Goal: Entertainment & Leisure: Consume media (video, audio)

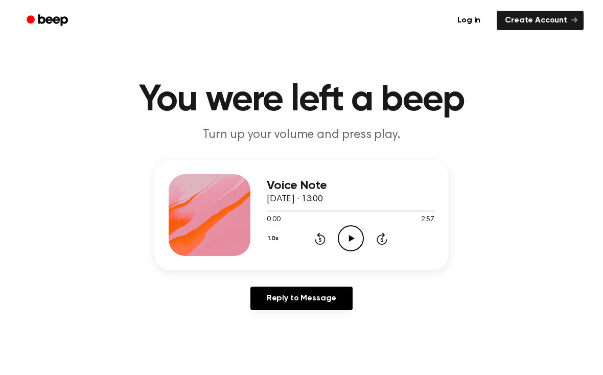
click at [357, 241] on icon "Play Audio" at bounding box center [351, 238] width 26 height 26
click at [379, 238] on icon "Skip 5 seconds" at bounding box center [381, 238] width 11 height 13
click at [385, 241] on icon "Skip 5 seconds" at bounding box center [381, 238] width 11 height 13
click at [346, 235] on icon "Pause Audio" at bounding box center [351, 238] width 26 height 26
click at [350, 235] on icon "Play Audio" at bounding box center [351, 238] width 26 height 26
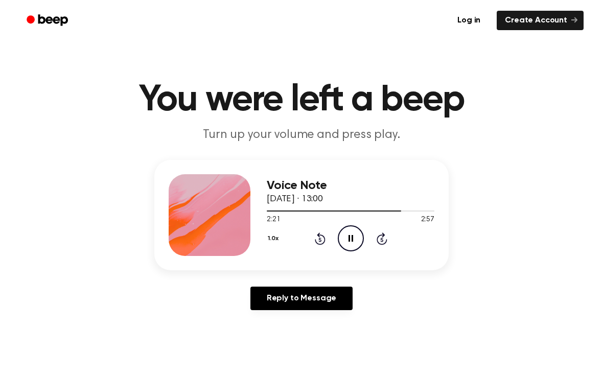
click at [382, 239] on icon at bounding box center [381, 240] width 3 height 4
click at [347, 241] on icon "Pause Audio" at bounding box center [351, 238] width 26 height 26
click at [204, 235] on div at bounding box center [210, 215] width 82 height 82
click at [364, 234] on div "1.0x Rewind 5 seconds Play Audio Skip 5 seconds" at bounding box center [351, 238] width 168 height 26
click at [344, 240] on icon "Play Audio" at bounding box center [351, 238] width 26 height 26
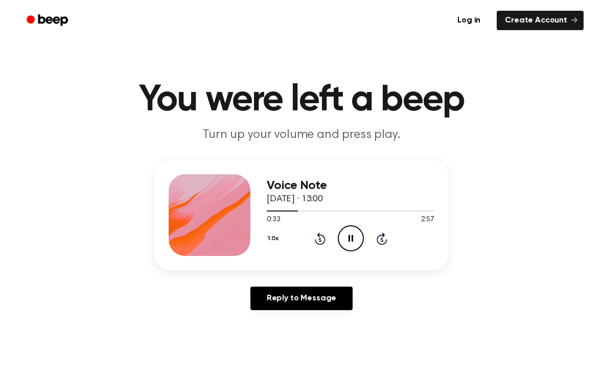
click at [387, 240] on icon at bounding box center [382, 238] width 11 height 12
click at [386, 239] on icon at bounding box center [382, 238] width 11 height 12
click at [383, 244] on icon at bounding box center [382, 238] width 11 height 12
click at [382, 243] on icon "Skip 5 seconds" at bounding box center [381, 238] width 11 height 13
click at [390, 240] on div "1.0x Rewind 5 seconds Pause Audio Skip 5 seconds" at bounding box center [351, 238] width 168 height 26
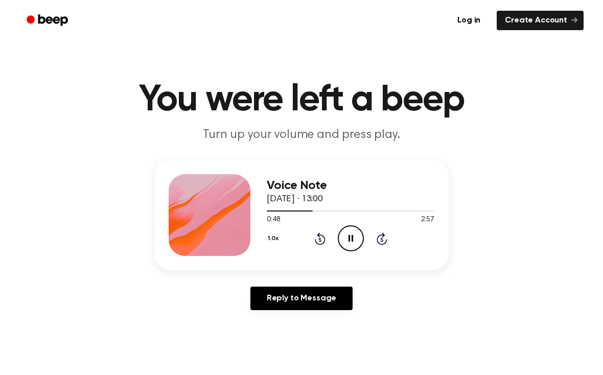
click at [396, 240] on div "1.0x Rewind 5 seconds Pause Audio Skip 5 seconds" at bounding box center [351, 238] width 168 height 26
click at [400, 234] on div "1.0x Rewind 5 seconds Pause Audio Skip 5 seconds" at bounding box center [351, 238] width 168 height 26
click at [383, 242] on icon at bounding box center [381, 240] width 3 height 4
click at [386, 241] on icon at bounding box center [382, 238] width 11 height 12
click at [386, 239] on icon "Skip 5 seconds" at bounding box center [381, 238] width 11 height 13
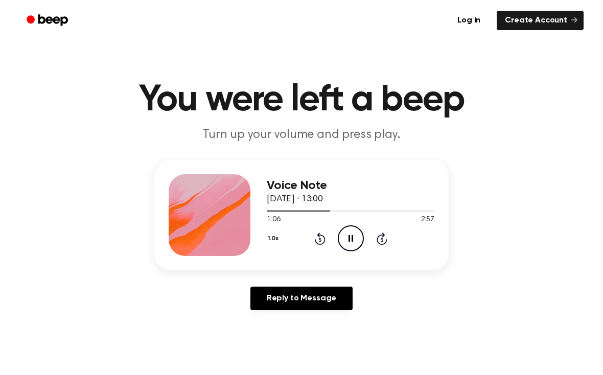
click at [379, 244] on icon at bounding box center [382, 238] width 11 height 12
click at [345, 238] on icon "Pause Audio" at bounding box center [351, 238] width 26 height 26
click at [352, 230] on icon "Play Audio" at bounding box center [351, 238] width 26 height 26
click at [355, 235] on icon "Pause Audio" at bounding box center [351, 238] width 26 height 26
click at [361, 240] on icon "Play Audio" at bounding box center [351, 238] width 26 height 26
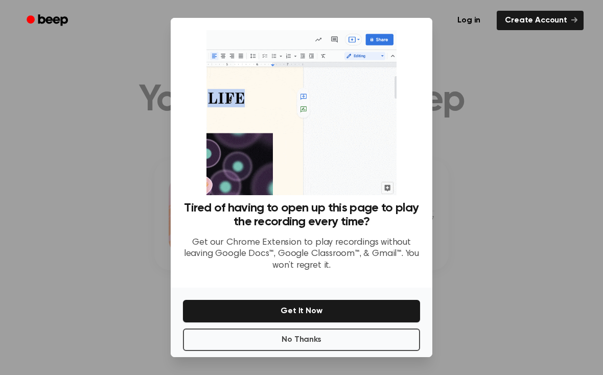
click at [325, 342] on button "No Thanks" at bounding box center [301, 340] width 237 height 22
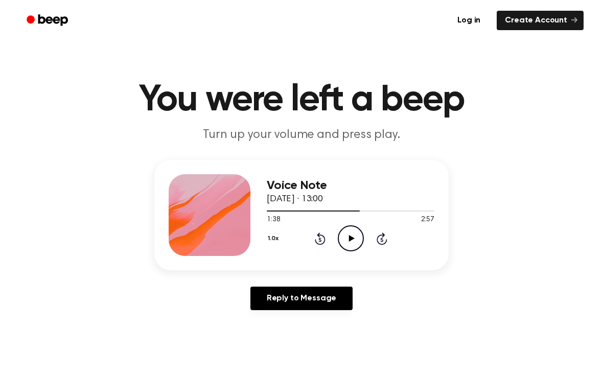
click at [347, 233] on icon "Play Audio" at bounding box center [351, 238] width 26 height 26
click at [354, 232] on icon "Pause Audio" at bounding box center [351, 238] width 26 height 26
click at [345, 233] on icon "Play Audio" at bounding box center [351, 238] width 26 height 26
click at [347, 232] on icon "Pause Audio" at bounding box center [351, 238] width 26 height 26
click at [349, 235] on icon "Play Audio" at bounding box center [351, 238] width 26 height 26
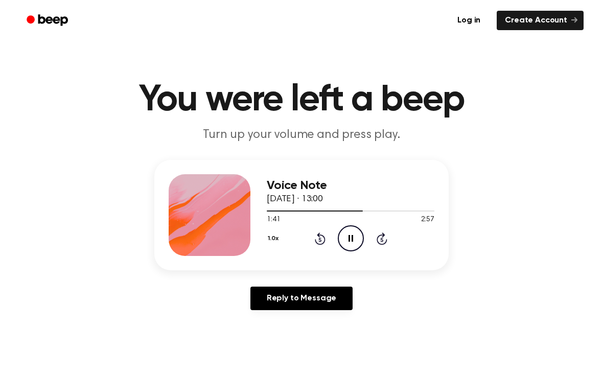
click at [351, 239] on icon "Pause Audio" at bounding box center [351, 238] width 26 height 26
click at [340, 235] on icon "Play Audio" at bounding box center [351, 238] width 26 height 26
click at [356, 234] on icon "Pause Audio" at bounding box center [351, 238] width 26 height 26
click at [348, 241] on icon "Play Audio" at bounding box center [351, 238] width 26 height 26
click at [351, 236] on icon "Pause Audio" at bounding box center [351, 238] width 26 height 26
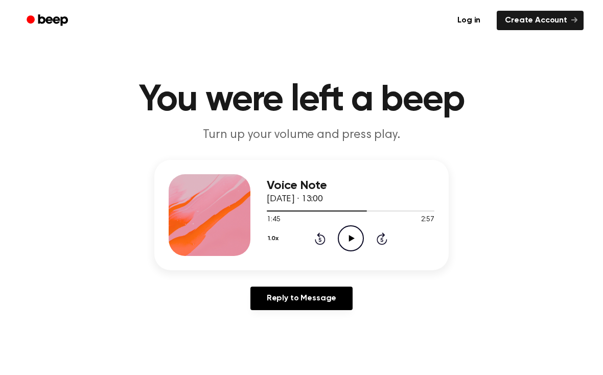
click at [344, 235] on icon "Play Audio" at bounding box center [351, 238] width 26 height 26
click at [348, 241] on icon at bounding box center [350, 238] width 5 height 7
click at [351, 244] on icon "Play Audio" at bounding box center [351, 238] width 26 height 26
click at [353, 234] on icon "Pause Audio" at bounding box center [351, 238] width 26 height 26
click at [349, 235] on icon "Play Audio" at bounding box center [351, 238] width 26 height 26
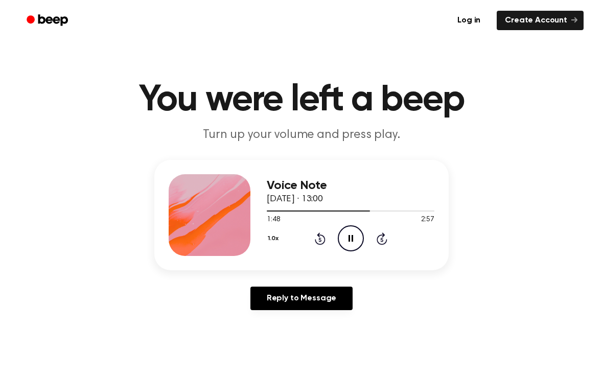
click at [351, 238] on icon "Pause Audio" at bounding box center [351, 238] width 26 height 26
click at [310, 241] on div "1.0x Rewind 5 seconds Play Audio Skip 5 seconds" at bounding box center [351, 238] width 168 height 26
click at [346, 240] on icon "Play Audio" at bounding box center [351, 238] width 26 height 26
click at [317, 240] on icon "Rewind 5 seconds" at bounding box center [319, 238] width 11 height 13
click at [354, 234] on icon "Pause Audio" at bounding box center [351, 238] width 26 height 26
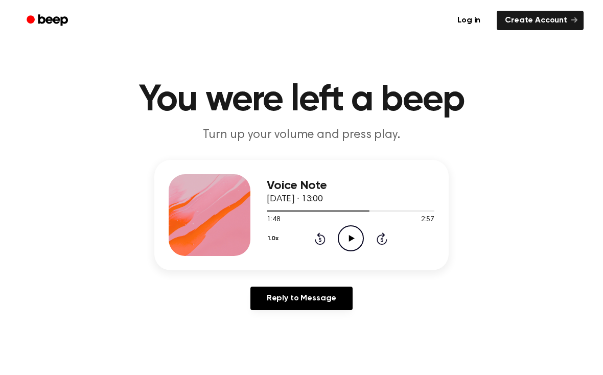
click at [357, 239] on icon "Play Audio" at bounding box center [351, 238] width 26 height 26
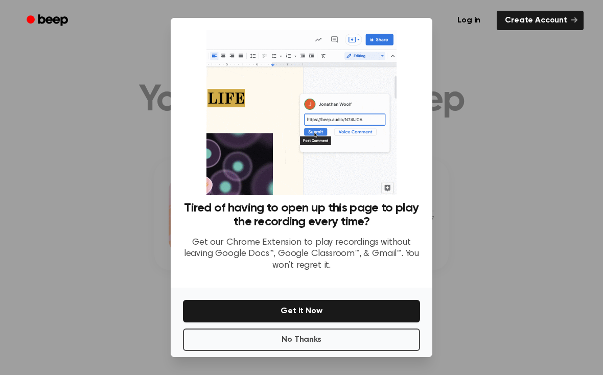
click at [324, 348] on button "No Thanks" at bounding box center [301, 340] width 237 height 22
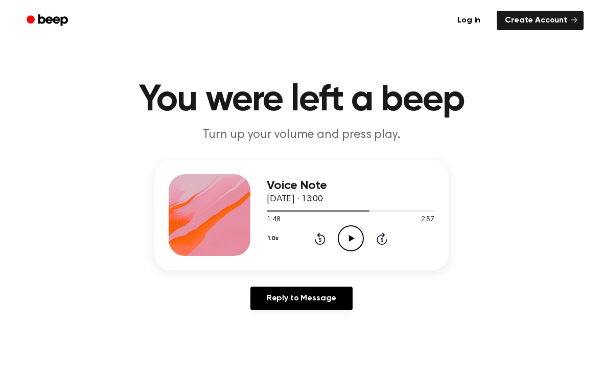
click at [351, 234] on icon "Play Audio" at bounding box center [351, 238] width 26 height 26
click at [351, 234] on icon "Pause Audio" at bounding box center [351, 238] width 26 height 26
click at [347, 239] on icon "Play Audio" at bounding box center [351, 238] width 26 height 26
click at [352, 231] on icon "Pause Audio" at bounding box center [351, 238] width 26 height 26
click at [347, 234] on icon "Play Audio" at bounding box center [351, 238] width 26 height 26
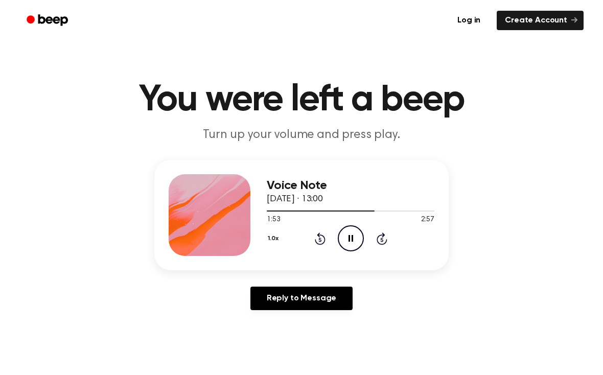
click at [354, 239] on icon "Pause Audio" at bounding box center [351, 238] width 26 height 26
click at [357, 231] on icon "Play Audio" at bounding box center [351, 238] width 26 height 26
click at [350, 238] on icon "Pause Audio" at bounding box center [351, 238] width 26 height 26
click at [315, 238] on icon "Rewind 5 seconds" at bounding box center [319, 238] width 11 height 13
click at [349, 240] on icon at bounding box center [351, 238] width 6 height 7
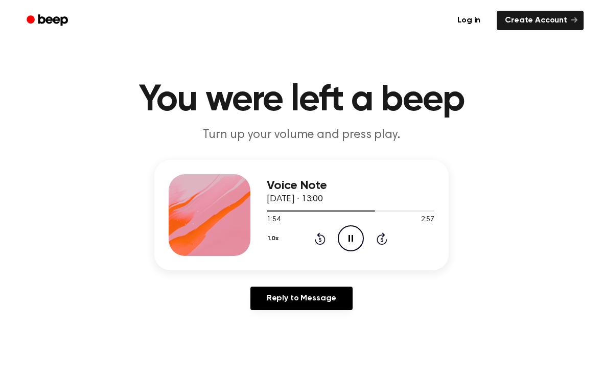
click at [346, 239] on icon "Pause Audio" at bounding box center [351, 238] width 26 height 26
click at [315, 239] on icon "Rewind 5 seconds" at bounding box center [319, 238] width 11 height 13
click at [352, 239] on icon at bounding box center [351, 238] width 6 height 7
click at [349, 238] on icon at bounding box center [350, 238] width 5 height 7
click at [351, 238] on icon at bounding box center [351, 238] width 6 height 7
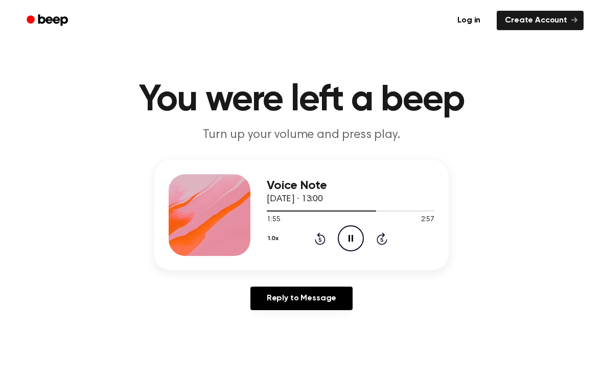
click at [356, 238] on icon "Pause Audio" at bounding box center [351, 238] width 26 height 26
click at [355, 235] on icon "Play Audio" at bounding box center [351, 238] width 26 height 26
click at [315, 242] on icon at bounding box center [320, 238] width 11 height 12
click at [352, 240] on icon at bounding box center [350, 238] width 5 height 7
click at [357, 234] on icon "Play Audio" at bounding box center [351, 238] width 26 height 26
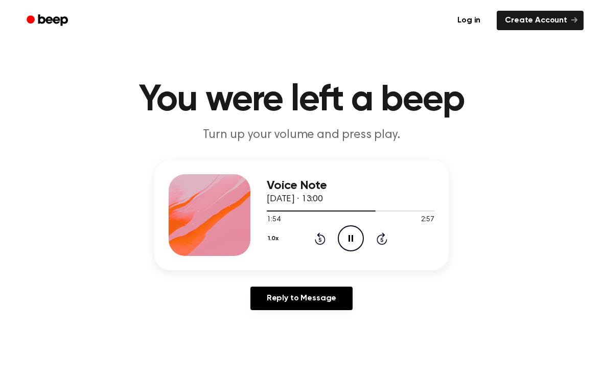
click at [347, 237] on icon "Pause Audio" at bounding box center [351, 238] width 26 height 26
click at [344, 236] on icon "Play Audio" at bounding box center [351, 238] width 26 height 26
click at [352, 232] on icon "Pause Audio" at bounding box center [351, 238] width 26 height 26
click at [354, 240] on icon "Play Audio" at bounding box center [351, 238] width 26 height 26
click at [351, 236] on icon "Pause Audio" at bounding box center [351, 238] width 26 height 26
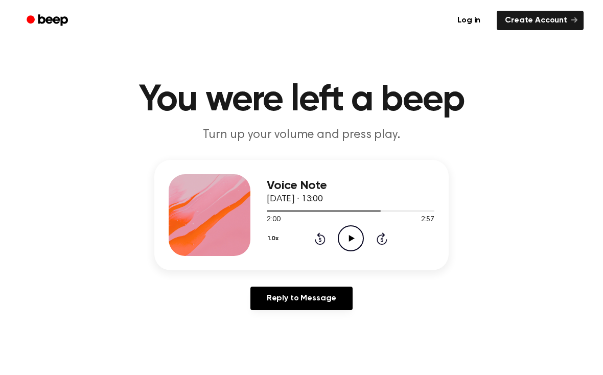
click at [318, 238] on icon "Rewind 5 seconds" at bounding box center [319, 238] width 11 height 13
click at [349, 236] on icon at bounding box center [351, 238] width 6 height 7
click at [342, 235] on icon "Pause Audio" at bounding box center [351, 238] width 26 height 26
click at [314, 238] on icon "Rewind 5 seconds" at bounding box center [319, 238] width 11 height 13
click at [339, 235] on circle at bounding box center [350, 238] width 25 height 25
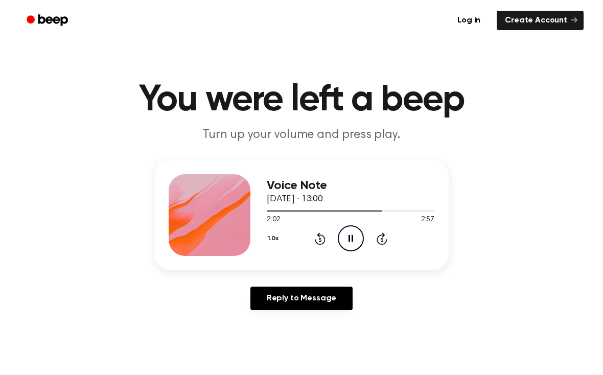
click at [347, 239] on icon "Pause Audio" at bounding box center [351, 238] width 26 height 26
click at [357, 232] on icon "Play Audio" at bounding box center [351, 238] width 26 height 26
click at [348, 235] on icon "Pause Audio" at bounding box center [351, 238] width 26 height 26
click at [357, 239] on icon "Play Audio" at bounding box center [351, 238] width 26 height 26
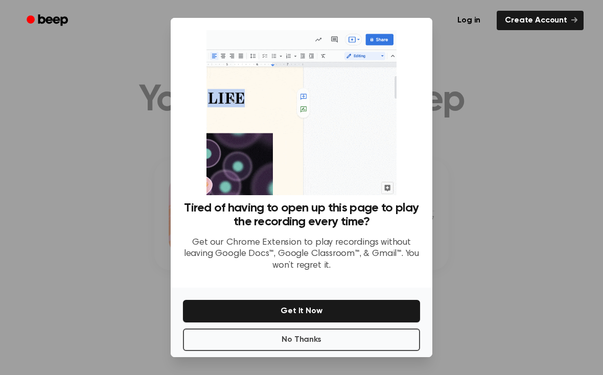
click at [330, 349] on button "No Thanks" at bounding box center [301, 340] width 237 height 22
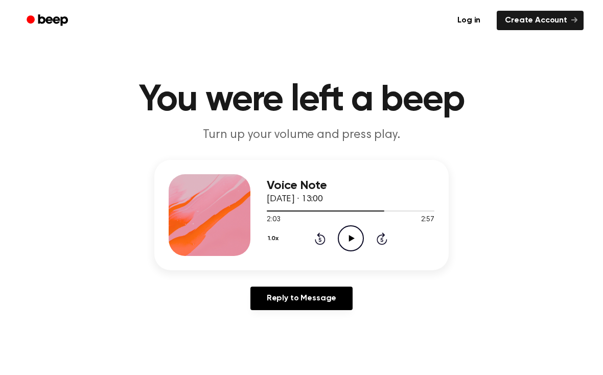
click at [351, 237] on icon at bounding box center [351, 238] width 6 height 7
click at [350, 234] on icon "Pause Audio" at bounding box center [351, 238] width 26 height 26
click at [315, 239] on icon "Rewind 5 seconds" at bounding box center [319, 238] width 11 height 13
click at [341, 233] on icon "Play Audio" at bounding box center [351, 238] width 26 height 26
click at [347, 239] on icon "Pause Audio" at bounding box center [351, 238] width 26 height 26
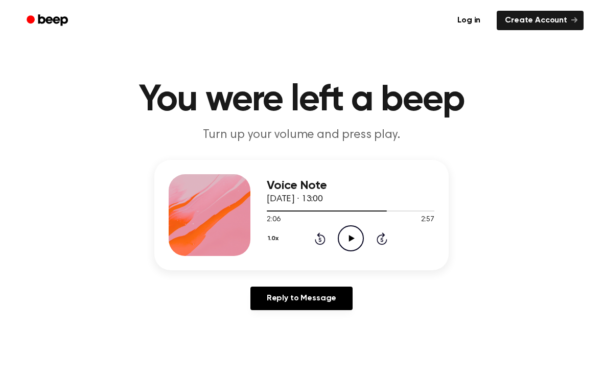
click at [345, 237] on icon "Play Audio" at bounding box center [351, 238] width 26 height 26
click at [352, 233] on icon "Pause Audio" at bounding box center [351, 238] width 26 height 26
click at [351, 237] on icon at bounding box center [351, 238] width 6 height 7
click at [351, 234] on icon "Pause Audio" at bounding box center [351, 238] width 26 height 26
click at [359, 231] on icon "Play Audio" at bounding box center [351, 238] width 26 height 26
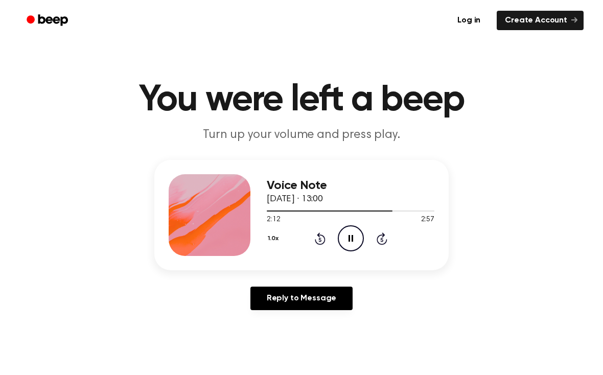
click at [353, 232] on icon "Pause Audio" at bounding box center [351, 238] width 26 height 26
click at [321, 240] on icon at bounding box center [319, 240] width 3 height 4
click at [349, 235] on icon "Play Audio" at bounding box center [351, 238] width 26 height 26
click at [340, 234] on icon "Pause Audio" at bounding box center [351, 238] width 26 height 26
click at [322, 241] on icon "Rewind 5 seconds" at bounding box center [319, 238] width 11 height 13
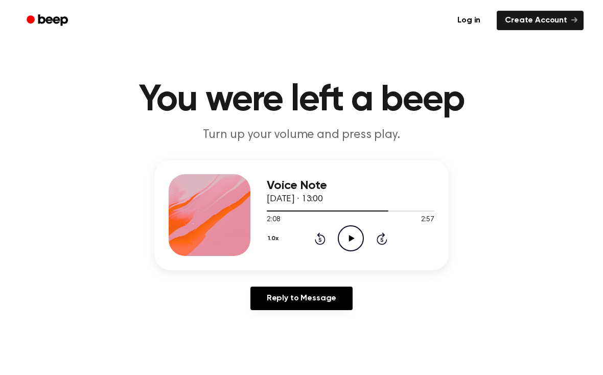
click at [354, 235] on icon "Play Audio" at bounding box center [351, 238] width 26 height 26
click at [352, 236] on icon at bounding box center [350, 238] width 5 height 7
click at [357, 226] on icon "Play Audio" at bounding box center [351, 238] width 26 height 26
click at [351, 231] on icon "Pause Audio" at bounding box center [351, 238] width 26 height 26
click at [312, 241] on div "1.0x Rewind 5 seconds Play Audio Skip 5 seconds" at bounding box center [351, 238] width 168 height 26
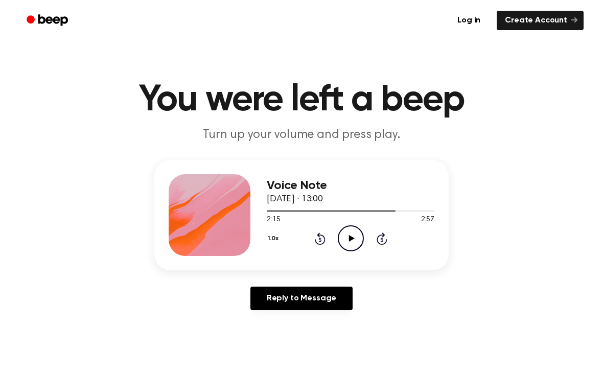
click at [324, 238] on icon at bounding box center [320, 238] width 11 height 12
click at [344, 236] on icon "Play Audio" at bounding box center [351, 238] width 26 height 26
click at [352, 235] on icon at bounding box center [350, 238] width 5 height 7
click at [353, 233] on icon "Play Audio" at bounding box center [351, 238] width 26 height 26
click at [354, 236] on icon "Pause Audio" at bounding box center [351, 238] width 26 height 26
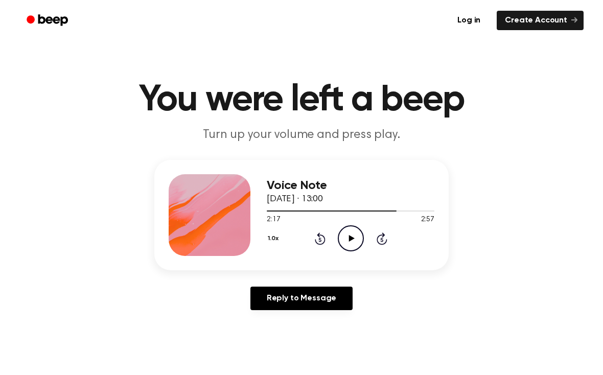
click at [343, 240] on icon "Play Audio" at bounding box center [351, 238] width 26 height 26
click at [351, 234] on icon "Pause Audio" at bounding box center [351, 238] width 26 height 26
click at [320, 238] on icon at bounding box center [319, 240] width 3 height 4
click at [346, 235] on icon "Play Audio" at bounding box center [351, 238] width 26 height 26
click at [347, 240] on icon "Pause Audio" at bounding box center [351, 238] width 26 height 26
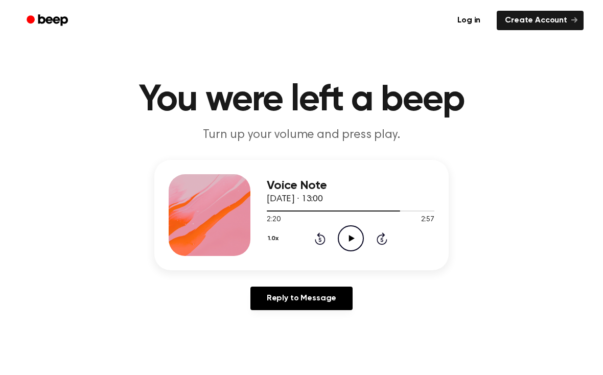
click at [352, 238] on icon at bounding box center [351, 238] width 6 height 7
click at [315, 238] on icon "Rewind 5 seconds" at bounding box center [319, 238] width 11 height 13
click at [355, 243] on icon "Play Audio" at bounding box center [351, 238] width 26 height 26
click at [383, 241] on icon at bounding box center [381, 240] width 3 height 4
click at [379, 240] on icon "Skip 5 seconds" at bounding box center [381, 238] width 11 height 13
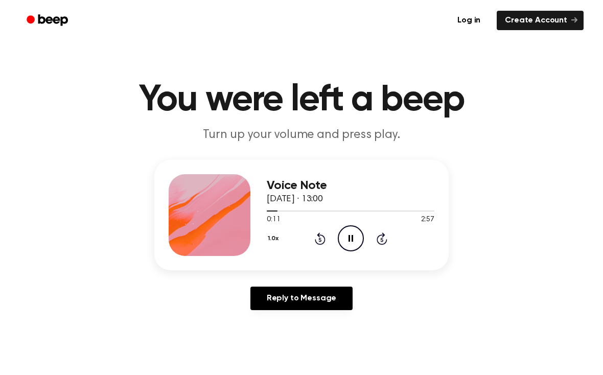
click at [381, 241] on icon at bounding box center [381, 240] width 3 height 4
click at [382, 245] on div "1.0x Rewind 5 seconds Pause Audio Skip 5 seconds" at bounding box center [351, 238] width 168 height 26
click at [382, 240] on icon "Skip 5 seconds" at bounding box center [381, 238] width 11 height 13
click at [383, 239] on icon at bounding box center [381, 240] width 3 height 4
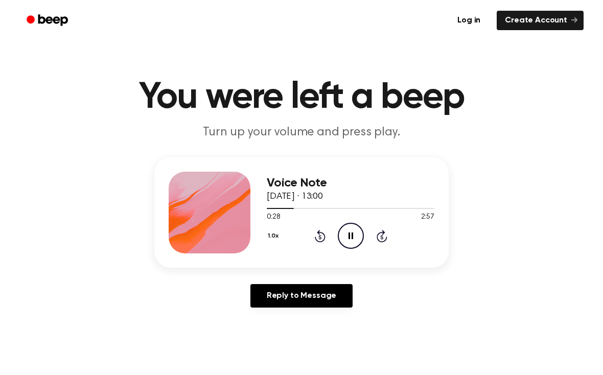
scroll to position [1, 0]
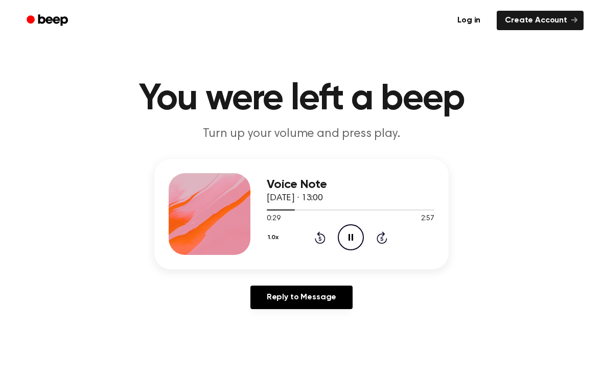
click at [377, 232] on icon "Skip 5 seconds" at bounding box center [381, 237] width 11 height 13
click at [383, 234] on icon at bounding box center [382, 237] width 11 height 12
click at [385, 234] on icon "Skip 5 seconds" at bounding box center [381, 237] width 11 height 13
click at [384, 234] on icon at bounding box center [382, 237] width 11 height 12
click at [401, 204] on div "Voice Note 19 September 2025 · 13:00" at bounding box center [351, 192] width 168 height 28
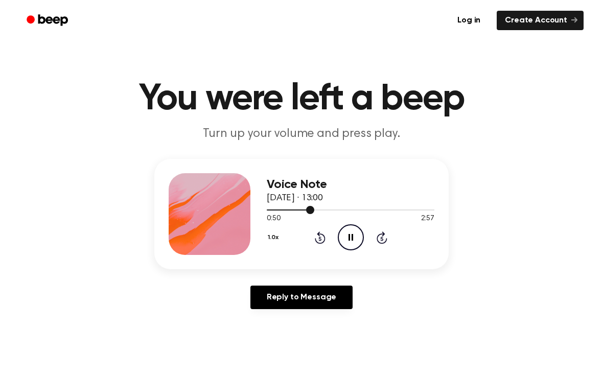
click at [404, 206] on div at bounding box center [351, 209] width 168 height 8
click at [403, 209] on span at bounding box center [400, 210] width 8 height 8
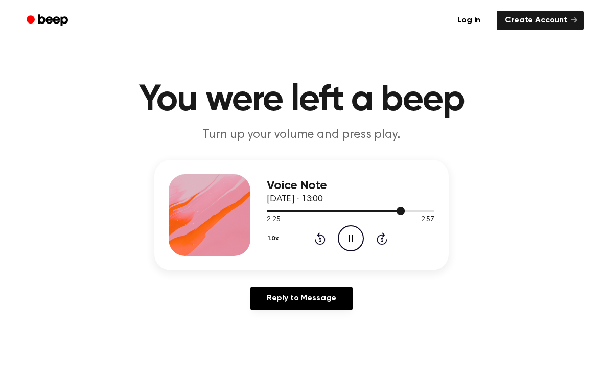
scroll to position [3, 0]
